Goal: Task Accomplishment & Management: Manage account settings

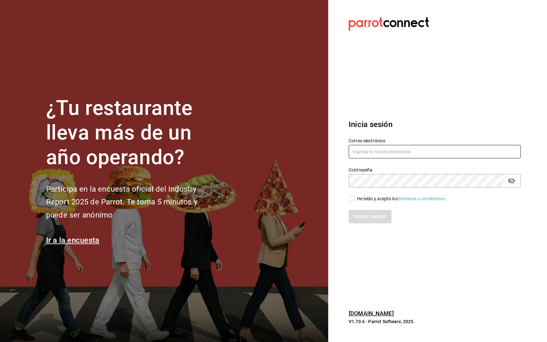
type input "[DOMAIN_NAME][EMAIL_ADDRESS][DOMAIN_NAME]"
click at [360, 197] on div "He leído y acepto los Términos y condiciones." at bounding box center [401, 198] width 89 height 7
click at [354, 197] on input "He leído y acepto los Términos y condiciones." at bounding box center [351, 199] width 6 height 6
checkbox input "true"
click at [364, 217] on button "Iniciar sesión" at bounding box center [369, 216] width 43 height 13
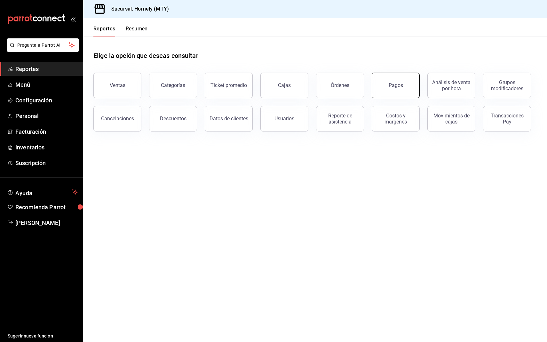
click at [394, 90] on button "Pagos" at bounding box center [395, 86] width 48 height 26
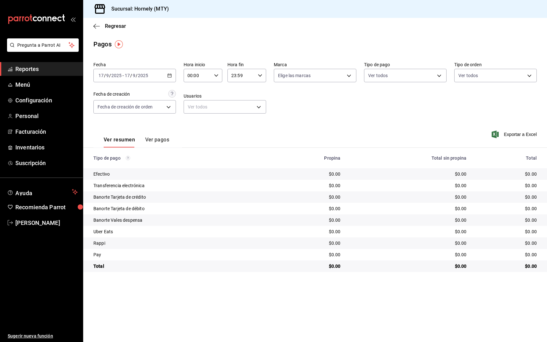
click at [296, 42] on div "Pagos" at bounding box center [314, 44] width 463 height 10
click at [333, 41] on div "Pagos" at bounding box center [314, 44] width 463 height 10
click at [163, 73] on div "2025-09-17 17 / 9 / 2025 - 2025-09-17 17 / 9 / 2025" at bounding box center [134, 75] width 82 height 13
click at [128, 165] on span "Rango de fechas" at bounding box center [124, 166] width 50 height 7
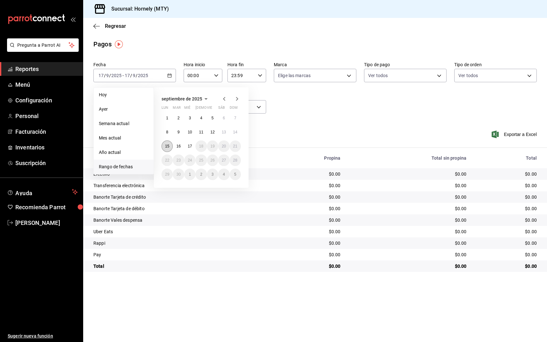
click at [164, 147] on button "15" at bounding box center [166, 146] width 11 height 12
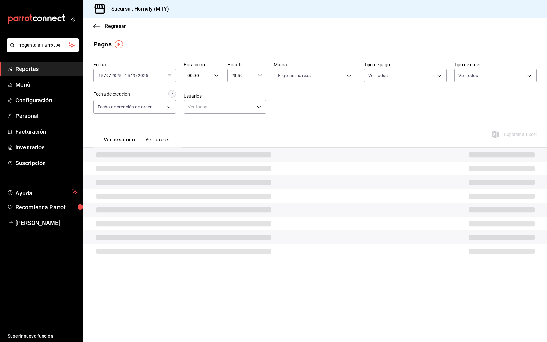
click at [334, 112] on div "Fecha 2025-09-15 15 / 9 / 2025 - 2025-09-15 15 / 9 / 2025 Hora inicio 00:00 Hor…" at bounding box center [314, 90] width 443 height 62
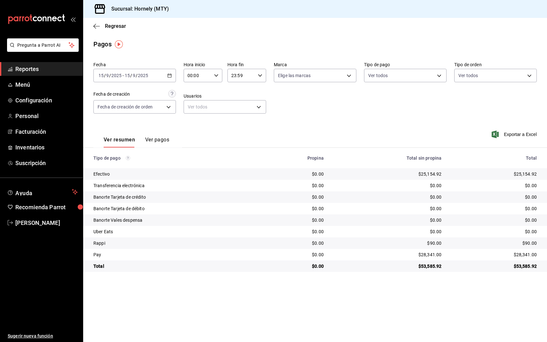
click at [396, 121] on div "Ver resumen Ver pagos Exportar a Excel" at bounding box center [314, 138] width 463 height 34
click at [521, 173] on div "$25,154.92" at bounding box center [493, 174] width 85 height 6
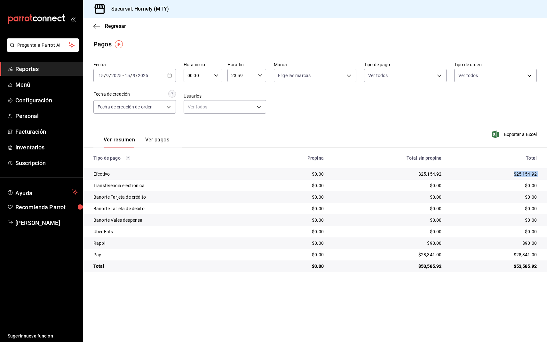
click at [521, 173] on div "$25,154.92" at bounding box center [493, 174] width 85 height 6
click at [525, 254] on div "$28,341.00" at bounding box center [493, 254] width 85 height 6
copy div "28,341.00"
click at [527, 242] on div "$90.00" at bounding box center [493, 243] width 85 height 6
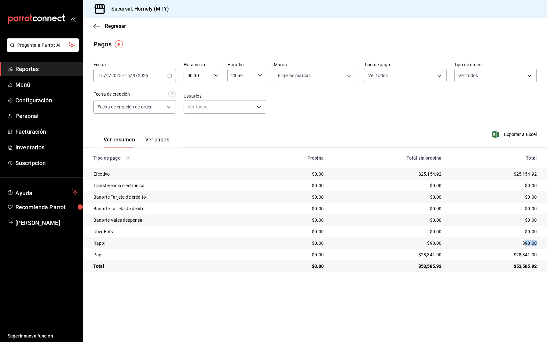
click at [527, 242] on div "$90.00" at bounding box center [493, 243] width 85 height 6
copy div "90.00"
click at [35, 70] on span "Reportes" at bounding box center [46, 69] width 62 height 9
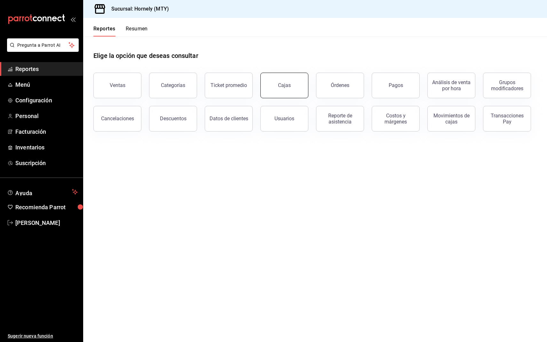
click at [300, 90] on link "Cajas" at bounding box center [284, 86] width 48 height 26
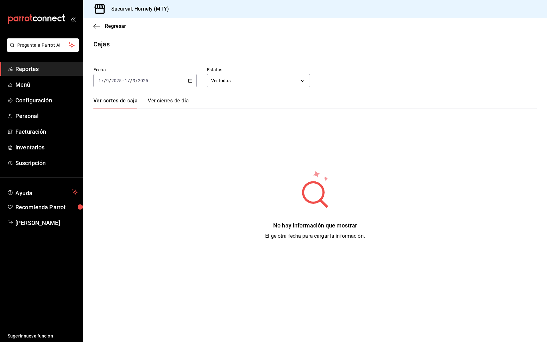
click at [183, 80] on div "2025-09-17 17 / 9 / 2025 - 2025-09-17 17 / 9 / 2025" at bounding box center [144, 80] width 103 height 13
click at [130, 171] on span "Rango de fechas" at bounding box center [124, 171] width 50 height 7
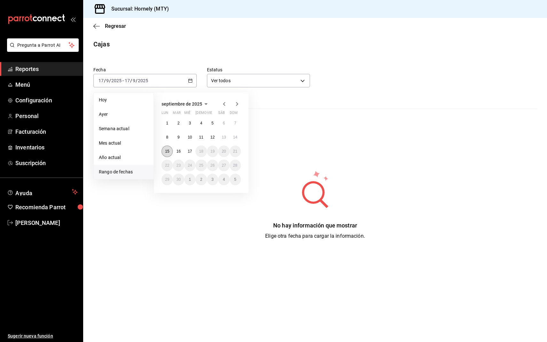
click at [163, 151] on button "15" at bounding box center [166, 151] width 11 height 12
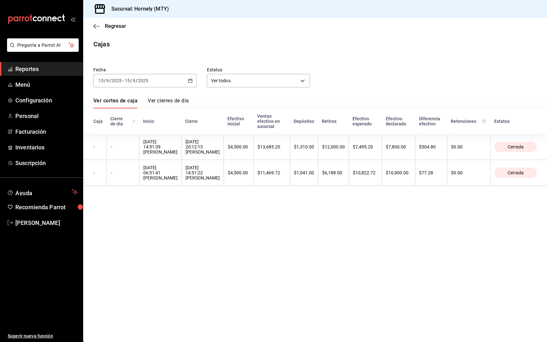
click at [179, 81] on div "2025-09-15 15 / 9 / 2025 - 2025-09-15 15 / 9 / 2025" at bounding box center [144, 80] width 103 height 13
click at [299, 218] on main "Regresar Cajas Fecha 2025-09-15 15 / 9 / 2025 - 2025-09-15 15 / 9 / 2025 Estatu…" at bounding box center [314, 180] width 463 height 324
click at [278, 223] on main "Regresar Cajas Fecha 2025-09-15 15 / 9 / 2025 - 2025-09-15 15 / 9 / 2025 Estatu…" at bounding box center [314, 180] width 463 height 324
click at [44, 70] on span "Reportes" at bounding box center [46, 69] width 62 height 9
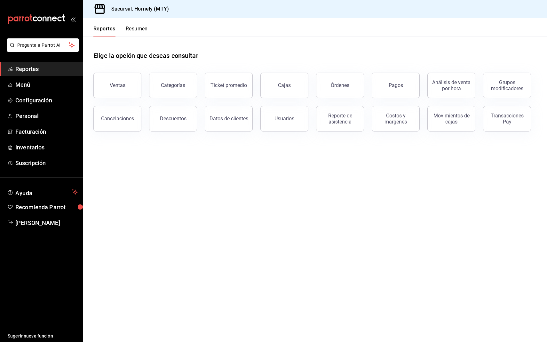
click at [354, 188] on main "Elige la opción que deseas consultar Ventas Categorías Ticket promedio Cajas Ór…" at bounding box center [314, 188] width 463 height 305
click at [334, 87] on div "Órdenes" at bounding box center [339, 85] width 19 height 6
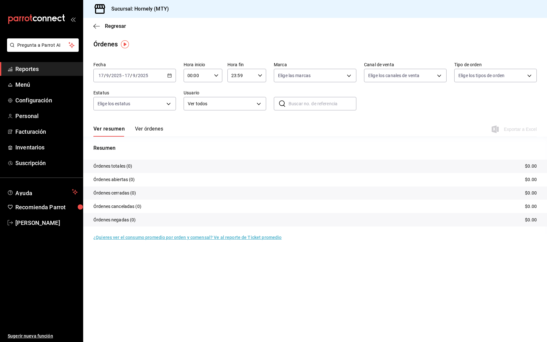
click at [162, 79] on div "2025-09-17 17 / 9 / 2025 - 2025-09-17 17 / 9 / 2025" at bounding box center [134, 75] width 82 height 13
click at [123, 166] on span "Rango de fechas" at bounding box center [124, 166] width 50 height 7
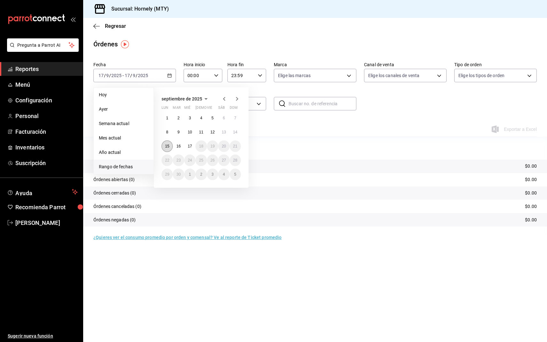
click at [166, 147] on abbr "15" at bounding box center [167, 146] width 4 height 4
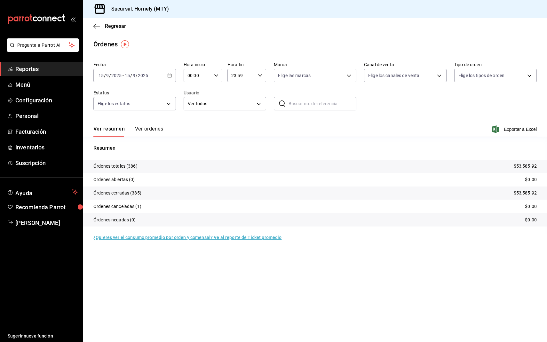
click at [131, 164] on p "Órdenes totales (386)" at bounding box center [115, 166] width 44 height 7
copy p "386"
click at [44, 69] on span "Reportes" at bounding box center [46, 69] width 62 height 9
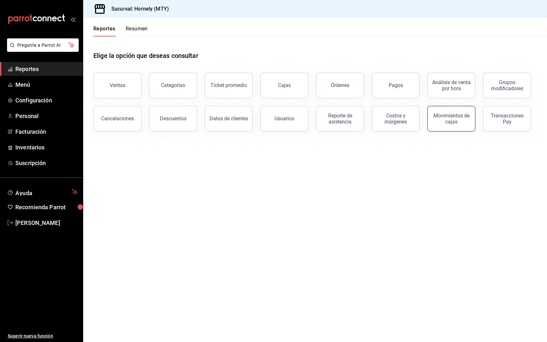
click at [455, 119] on div "Movimientos de cajas" at bounding box center [451, 119] width 40 height 12
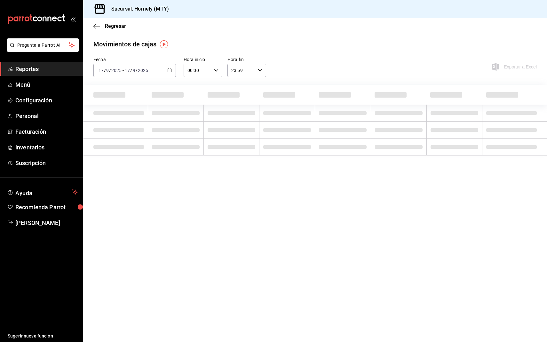
click at [139, 72] on input "2025" at bounding box center [142, 70] width 11 height 5
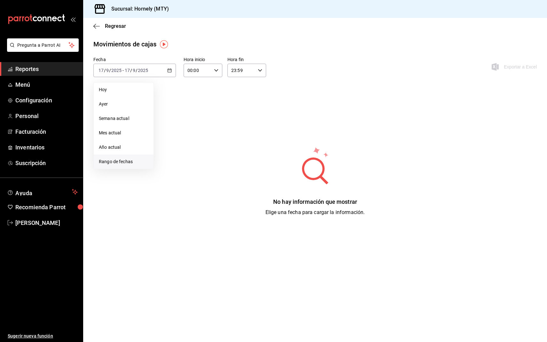
click at [119, 156] on li "Rango de fechas" at bounding box center [124, 161] width 60 height 14
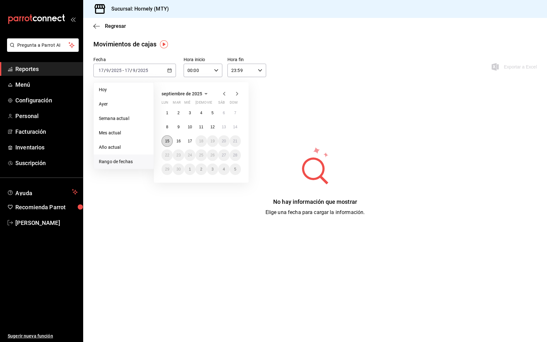
click at [167, 141] on abbr "15" at bounding box center [167, 141] width 4 height 4
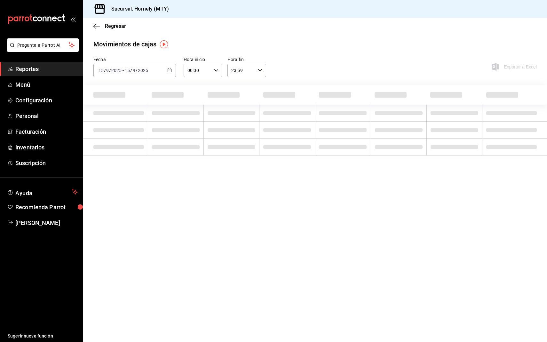
click at [362, 55] on div "Movimientos de cajas Fecha 2025-09-15 15 / 9 / 2025 - 2025-09-15 15 / 9 / 2025 …" at bounding box center [314, 97] width 463 height 116
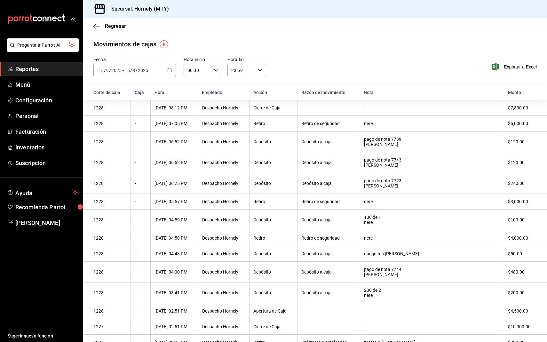
click at [362, 55] on div "Movimientos de cajas Fecha 2025-09-15 15 / 9 / 2025 - 2025-09-15 15 / 9 / 2025 …" at bounding box center [314, 265] width 463 height 452
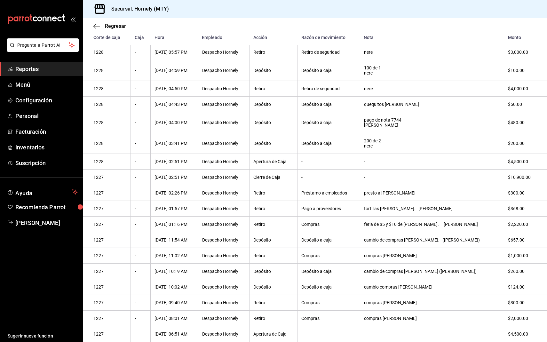
scroll to position [171, 0]
drag, startPoint x: 511, startPoint y: 33, endPoint x: 470, endPoint y: 215, distance: 187.0
click at [470, 215] on th "tortillas Irma. Lupita" at bounding box center [432, 209] width 144 height 16
click at [510, 208] on div "$368.00" at bounding box center [522, 208] width 29 height 5
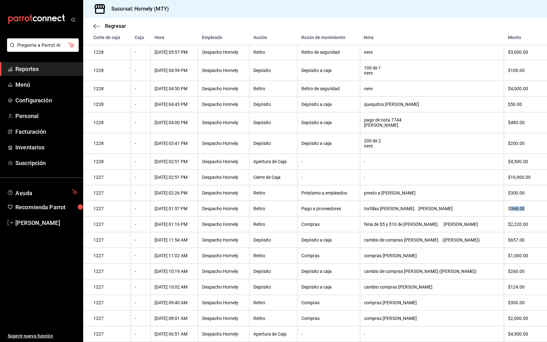
click at [510, 208] on div "$368.00" at bounding box center [522, 208] width 29 height 5
copy div "368.00"
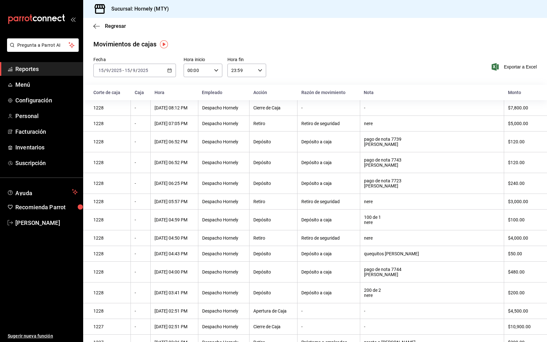
click at [297, 223] on th "Depósito" at bounding box center [273, 219] width 48 height 21
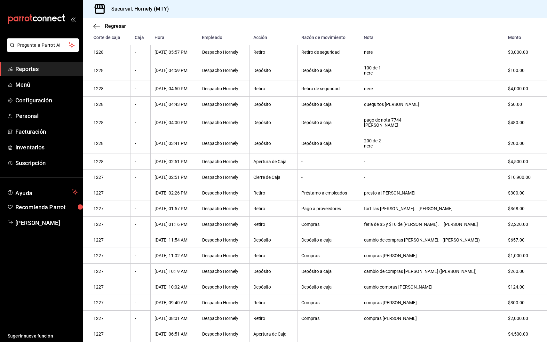
click at [513, 190] on div "$300.00" at bounding box center [522, 192] width 29 height 5
copy div "300.00"
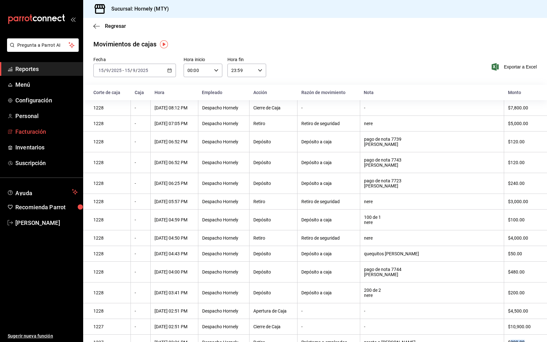
click at [34, 130] on span "Facturación" at bounding box center [46, 131] width 62 height 9
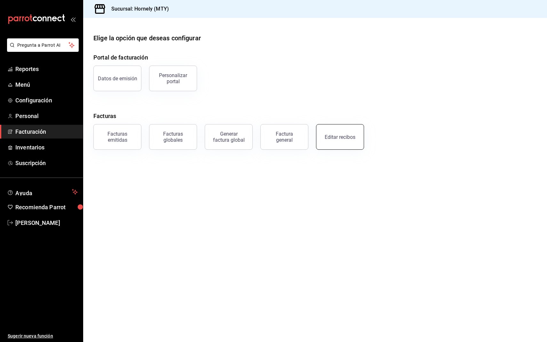
click at [339, 141] on button "Editar recibos" at bounding box center [340, 137] width 48 height 26
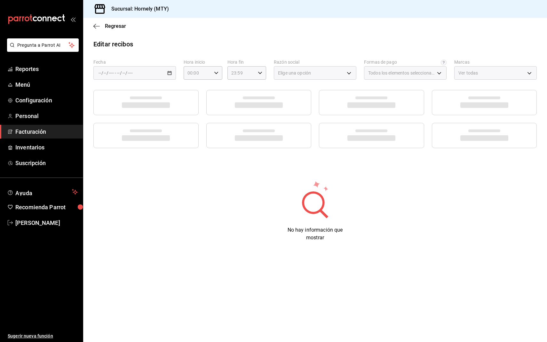
type input "fb0911c4-8c81-440c-afc8-d8364f99058a"
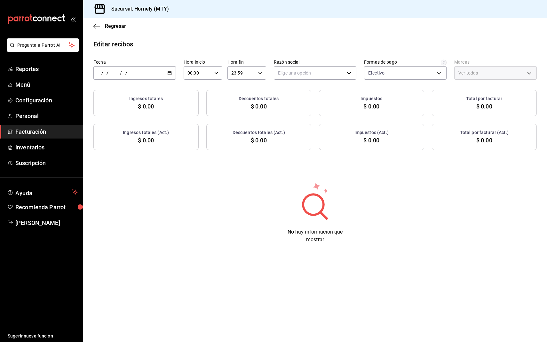
click at [166, 73] on div "/ / - / /" at bounding box center [134, 72] width 82 height 13
click at [127, 163] on span "Rango de fechas" at bounding box center [124, 164] width 50 height 7
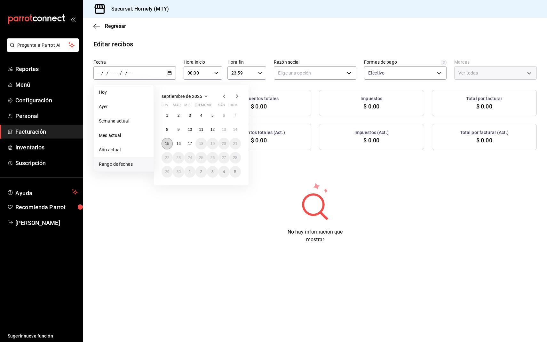
click at [166, 148] on button "15" at bounding box center [166, 144] width 11 height 12
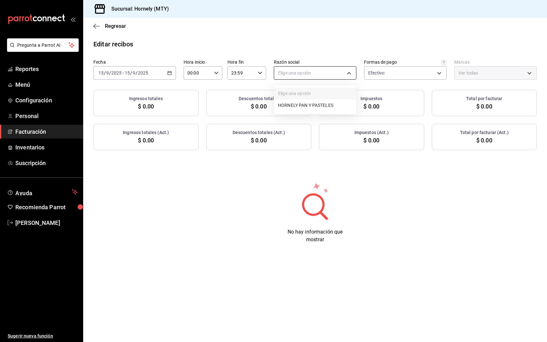
click at [327, 70] on body "Pregunta a Parrot AI Reportes Menú Configuración Personal Facturación Inventari…" at bounding box center [273, 171] width 547 height 342
click at [302, 105] on li "HORNELY PAN Y PASTELES" at bounding box center [315, 105] width 82 height 12
type input "b2cd780a-b572-4f60-9a57-482b6a6c9eaf"
type input "f940d65f-f315-40ad-96cd-36aca2dc56c6"
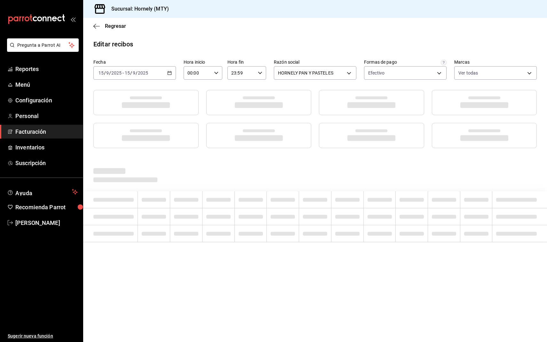
click at [338, 39] on div "Editar recibos" at bounding box center [314, 44] width 463 height 10
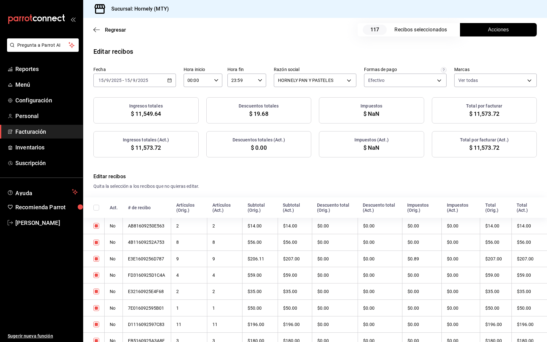
checkbox input "true"
click at [503, 33] on span "Acciones" at bounding box center [498, 30] width 21 height 8
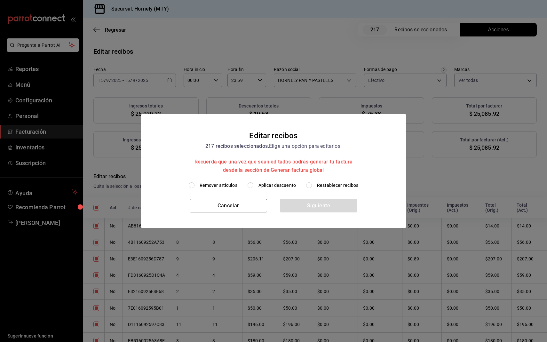
click at [276, 188] on span "Aplicar descuento" at bounding box center [276, 185] width 37 height 7
click at [253, 188] on input "Aplicar descuento" at bounding box center [250, 185] width 6 height 6
radio input "true"
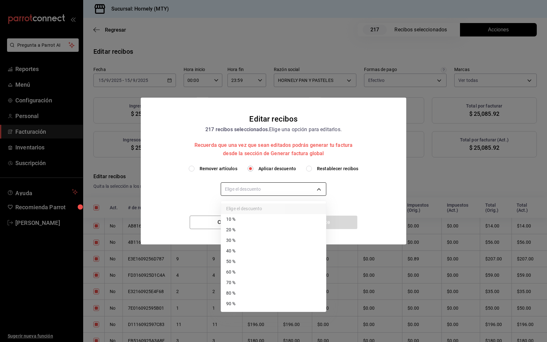
click at [271, 186] on body "Pregunta a Parrot AI Reportes Menú Configuración Personal Facturación Inventari…" at bounding box center [273, 171] width 547 height 342
click at [268, 246] on li "40 %" at bounding box center [273, 250] width 105 height 11
type input "40"
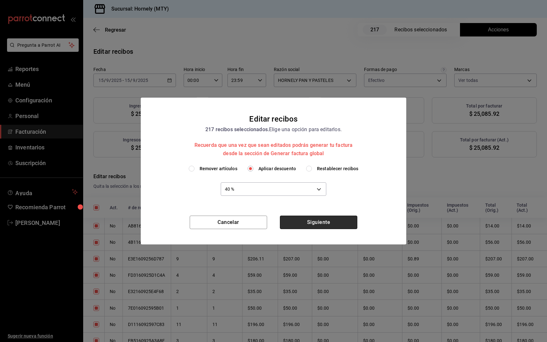
click at [301, 222] on button "Siguiente" at bounding box center [318, 221] width 77 height 13
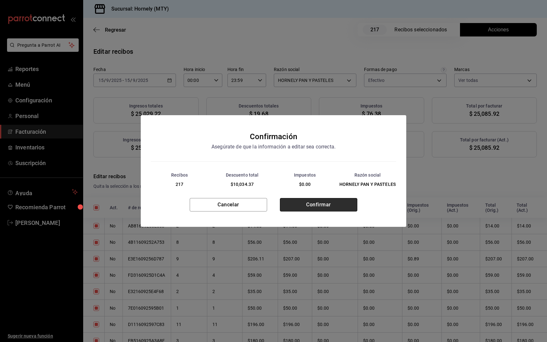
click at [316, 202] on button "Confirmar" at bounding box center [318, 204] width 77 height 13
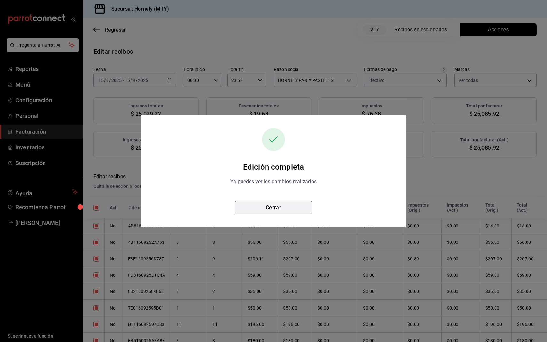
click at [292, 205] on button "Cerrar" at bounding box center [273, 207] width 77 height 13
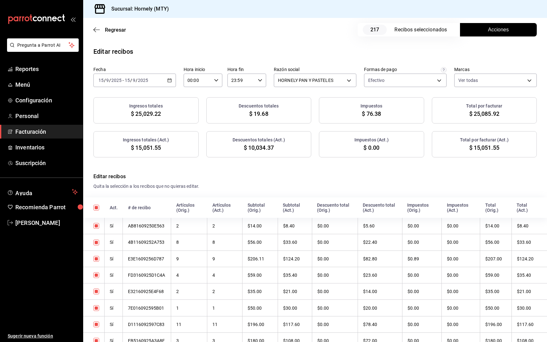
click at [481, 147] on span "$ 15,051.55" at bounding box center [484, 147] width 30 height 9
copy span "15,051.55"
click at [260, 147] on span "$ 10,034.37" at bounding box center [259, 147] width 30 height 9
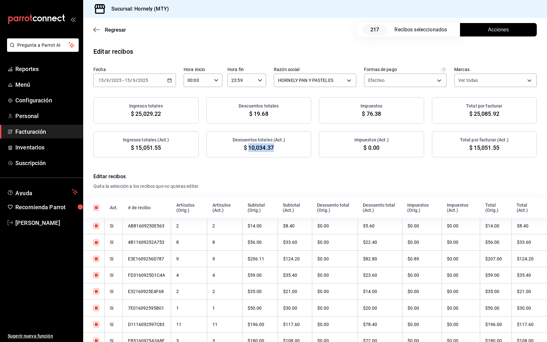
copy span "10,034.37"
click at [33, 135] on span "Facturación" at bounding box center [46, 131] width 62 height 9
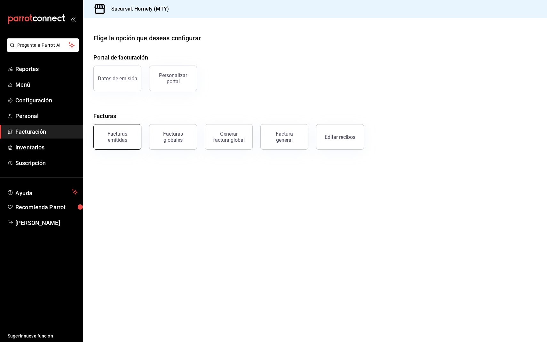
click at [113, 136] on div "Facturas emitidas" at bounding box center [117, 137] width 40 height 12
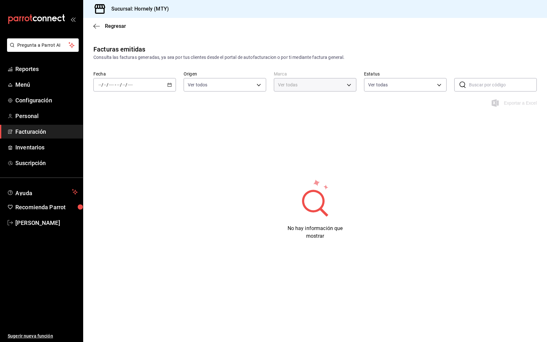
type input "f940d65f-f315-40ad-96cd-36aca2dc56c6"
click at [158, 85] on div "/ / - / /" at bounding box center [134, 84] width 82 height 13
click at [124, 179] on span "Rango de fechas" at bounding box center [124, 176] width 50 height 7
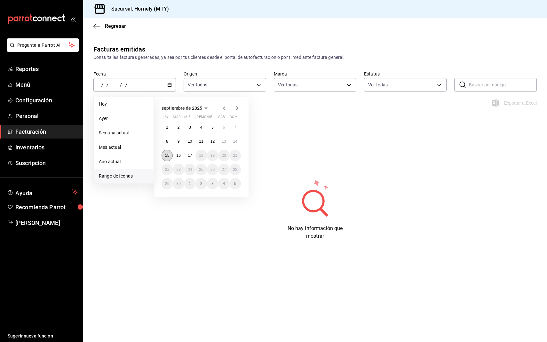
click at [164, 156] on button "15" at bounding box center [166, 156] width 11 height 12
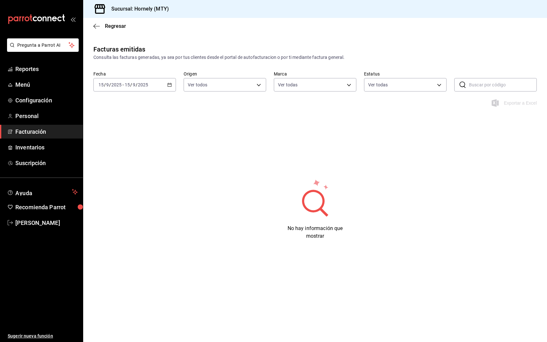
click at [325, 122] on div "Facturas emitidas Consulta las facturas generadas, ya sea por tus clientes desd…" at bounding box center [314, 154] width 463 height 221
click at [167, 80] on div "2025-09-15 15 / 9 / 2025 - 2025-09-15 15 / 9 / 2025" at bounding box center [134, 84] width 82 height 13
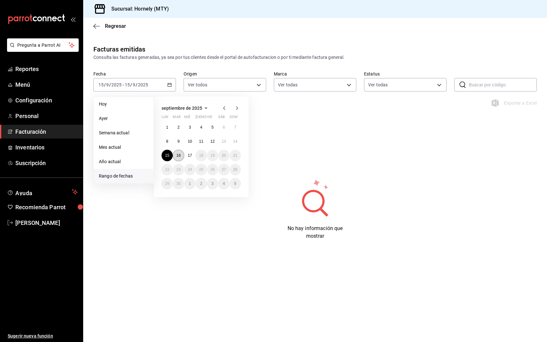
click at [177, 155] on abbr "16" at bounding box center [178, 155] width 4 height 4
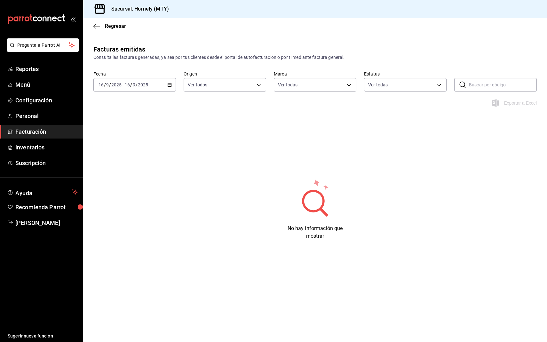
click at [140, 86] on input "2025" at bounding box center [142, 84] width 11 height 5
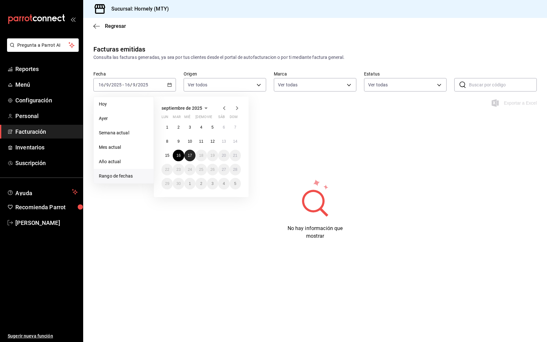
click at [187, 154] on button "17" at bounding box center [189, 156] width 11 height 12
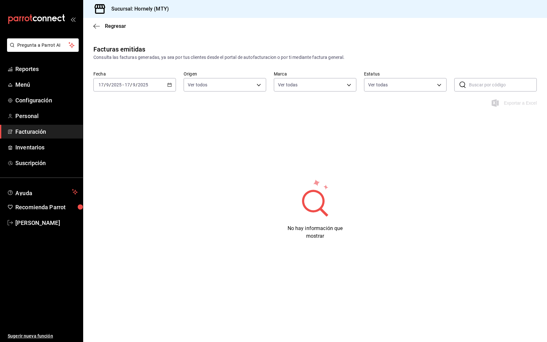
click at [297, 174] on div "Facturas emitidas Consulta las facturas generadas, ya sea por tus clientes desd…" at bounding box center [314, 154] width 463 height 221
